Goal: Information Seeking & Learning: Check status

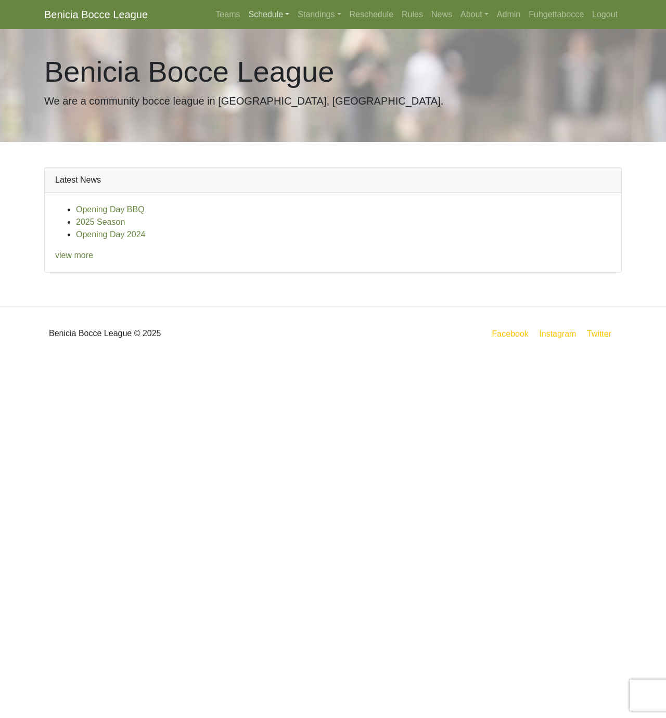
click at [267, 17] on link "Schedule" at bounding box center [268, 14] width 49 height 21
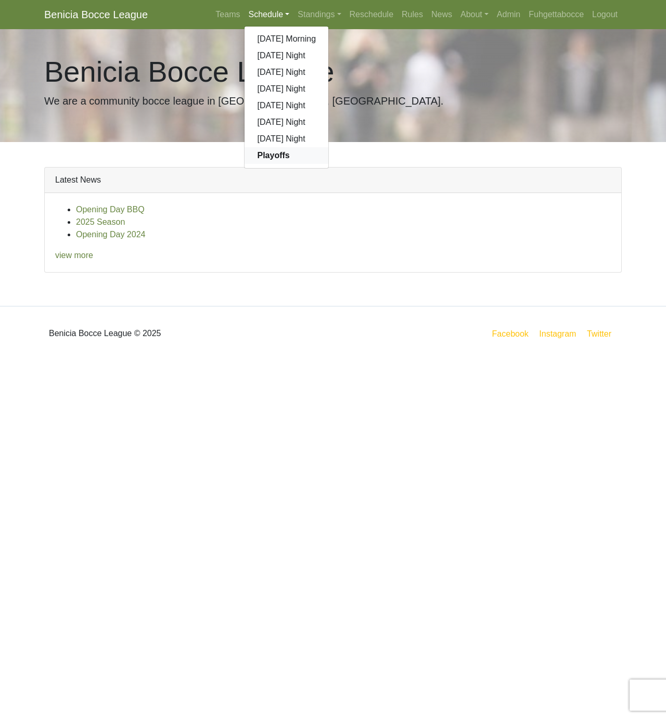
click at [278, 150] on link "Playoffs" at bounding box center [287, 155] width 84 height 17
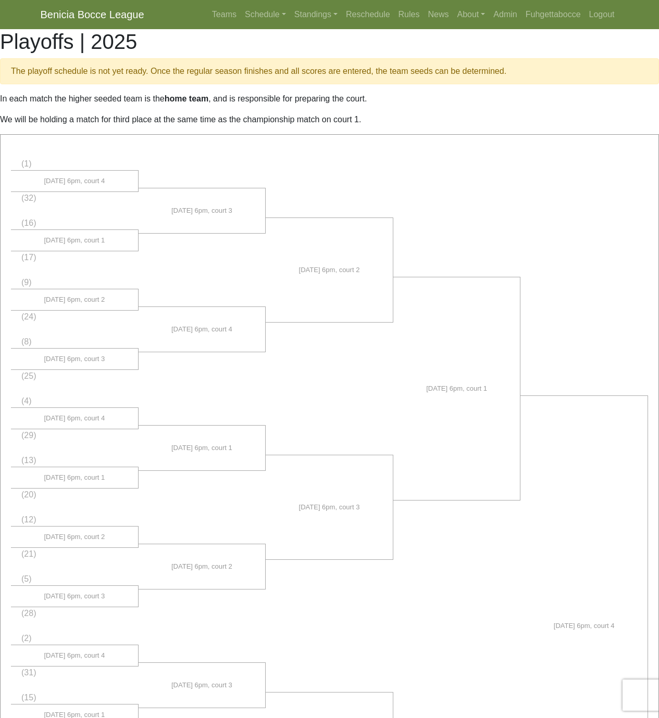
click at [305, 175] on li at bounding box center [330, 175] width 128 height 60
click at [374, 153] on li at bounding box center [330, 175] width 128 height 60
click at [399, 157] on li at bounding box center [457, 204] width 128 height 119
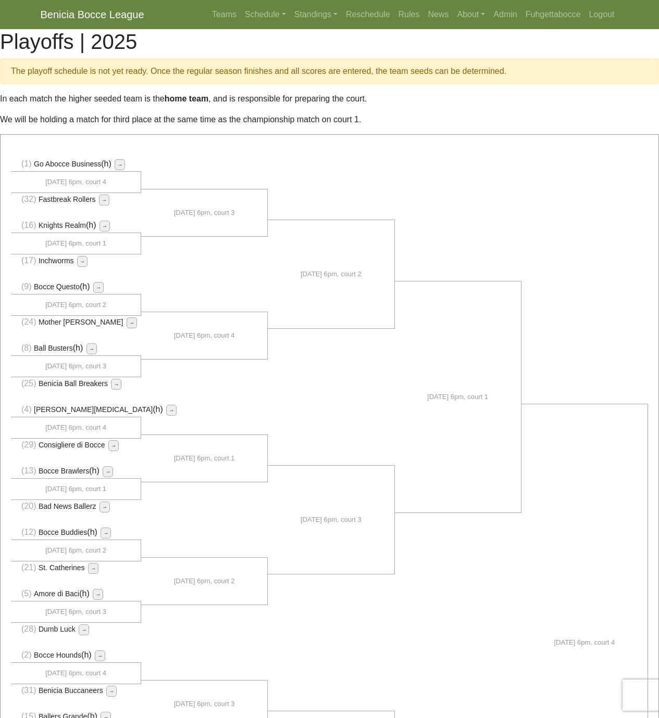
click at [476, 271] on li at bounding box center [458, 275] width 127 height 13
click at [317, 17] on link "Standings" at bounding box center [316, 14] width 52 height 21
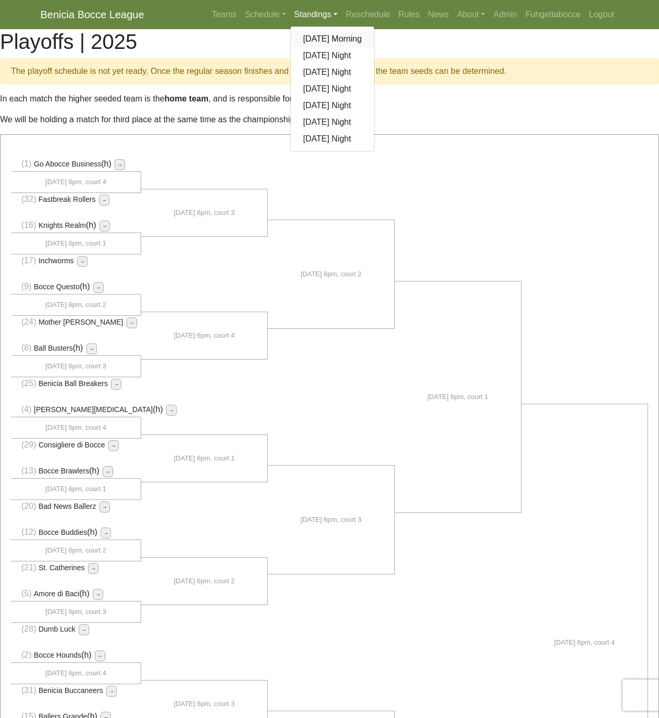
click at [326, 36] on link "[DATE] Morning" at bounding box center [333, 39] width 84 height 17
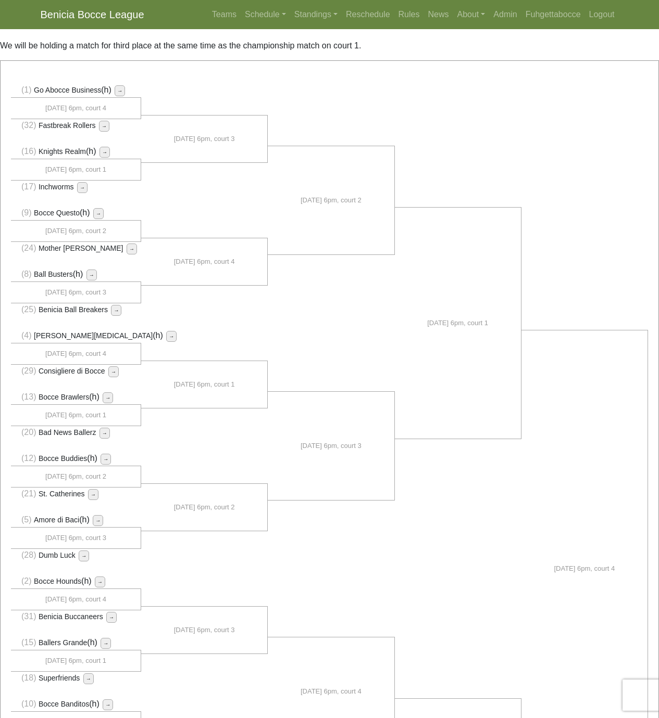
scroll to position [89, 0]
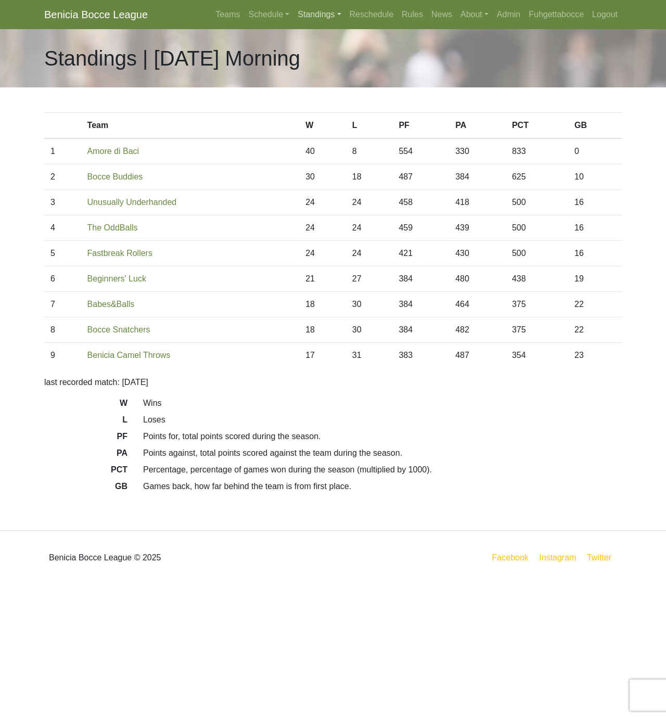
click at [324, 16] on link "Standings" at bounding box center [320, 14] width 52 height 21
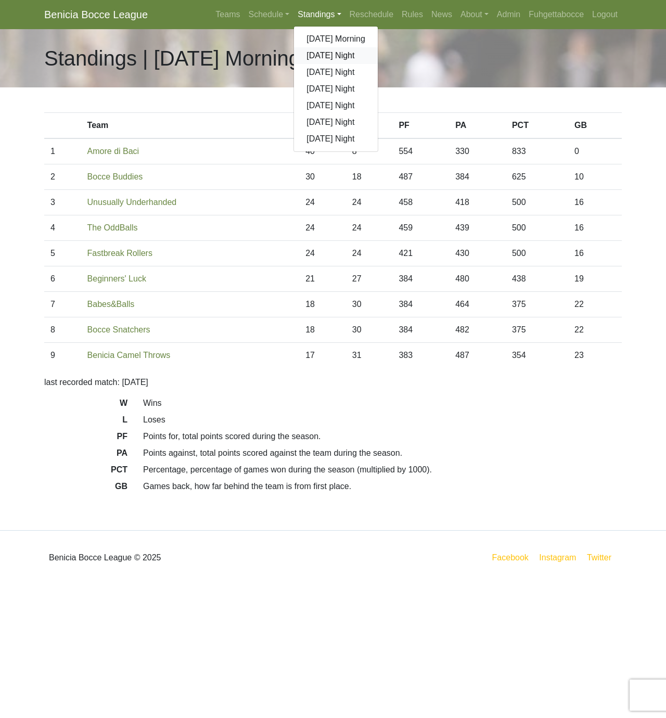
click at [332, 55] on link "[DATE] Night" at bounding box center [336, 55] width 84 height 17
